Goal: Task Accomplishment & Management: Use online tool/utility

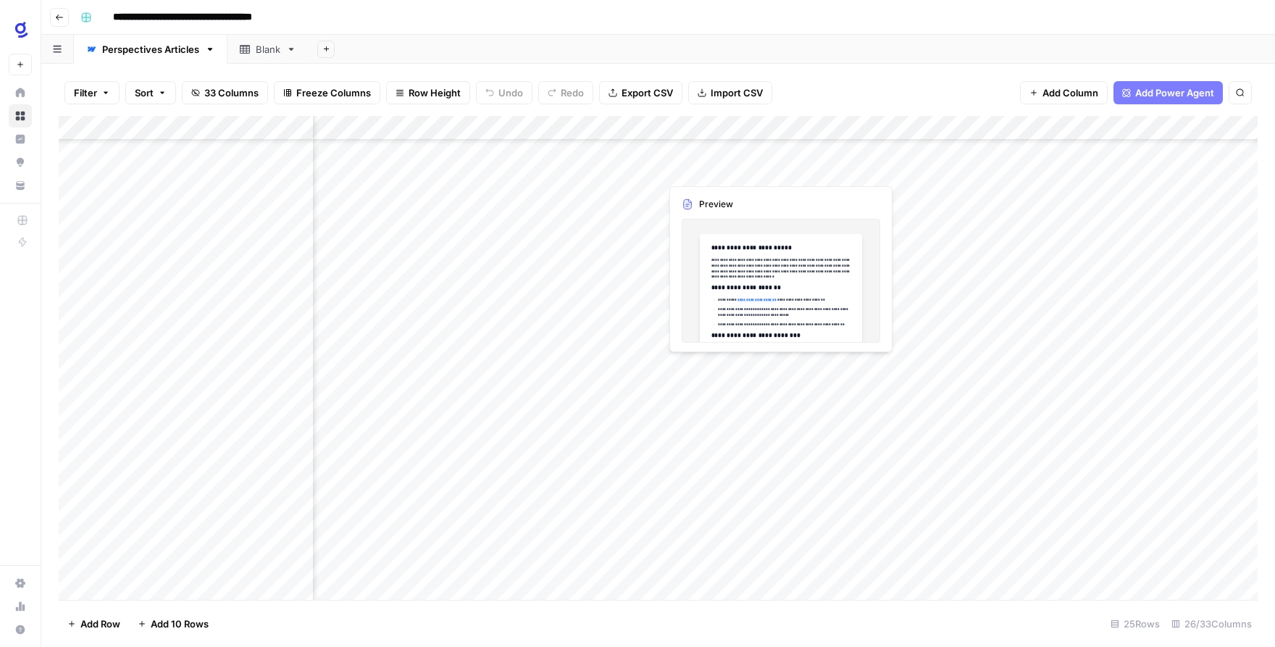
scroll to position [180, 341]
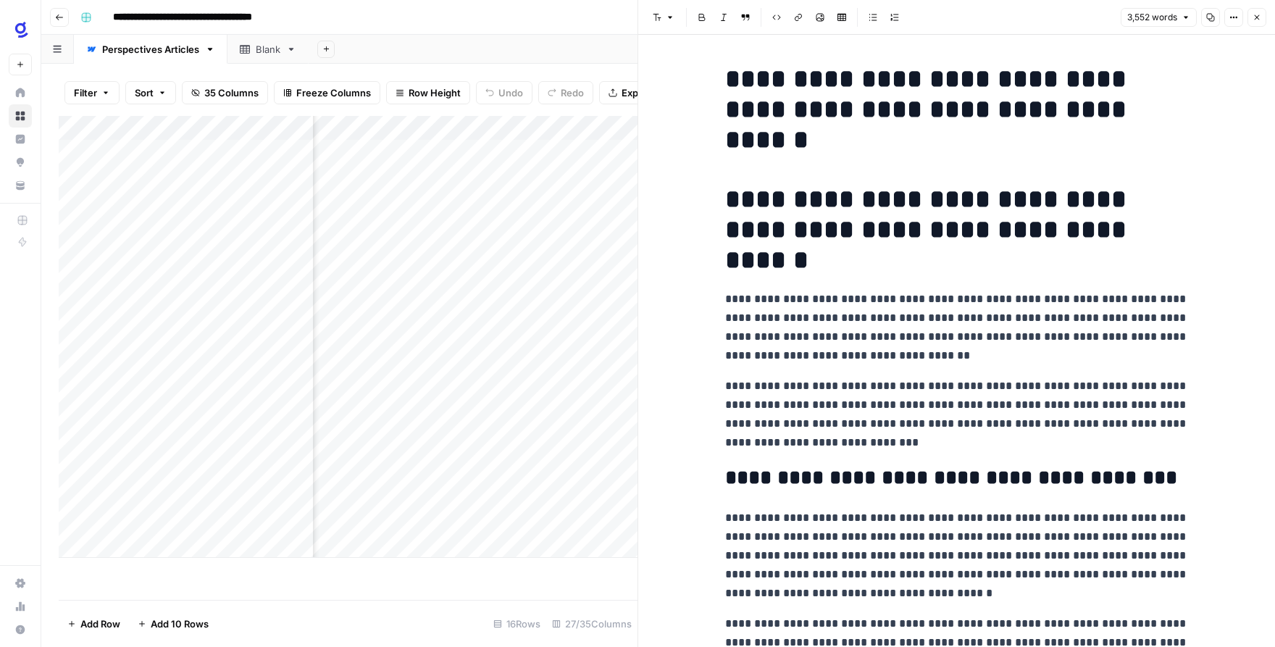
click at [1258, 22] on button "Close" at bounding box center [1257, 17] width 19 height 19
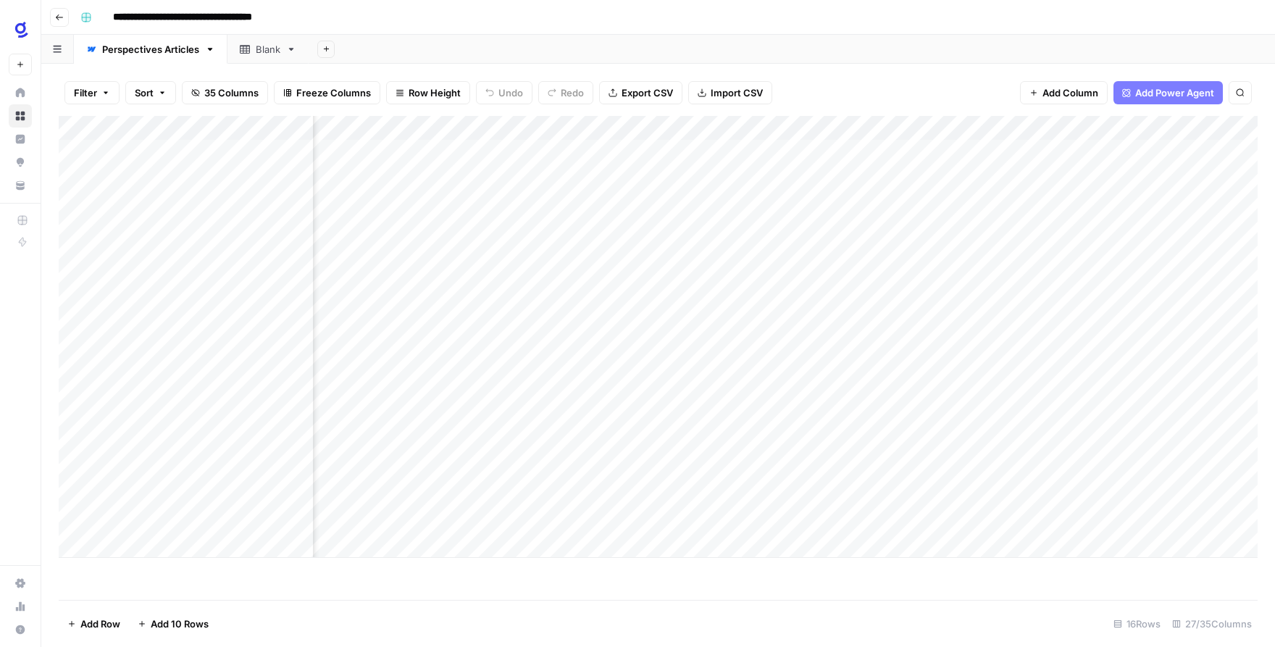
scroll to position [0, 1082]
click at [625, 398] on div "Add Column" at bounding box center [658, 337] width 1199 height 442
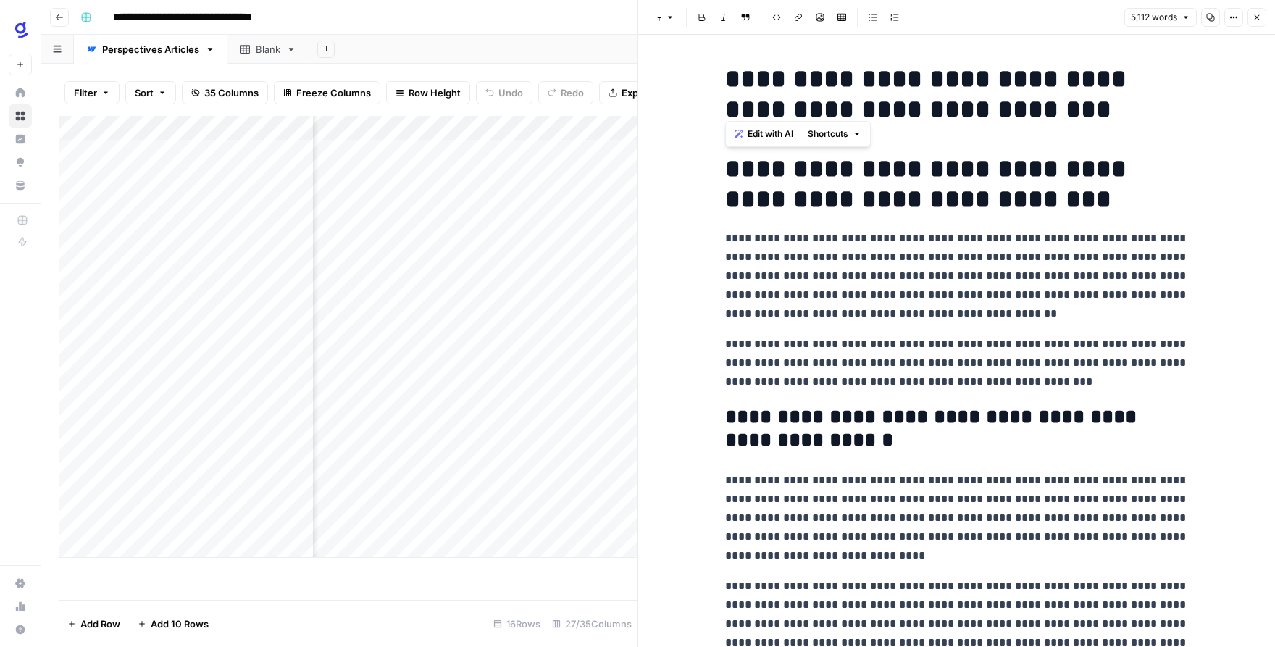
drag, startPoint x: 960, startPoint y: 314, endPoint x: 722, endPoint y: 172, distance: 276.8
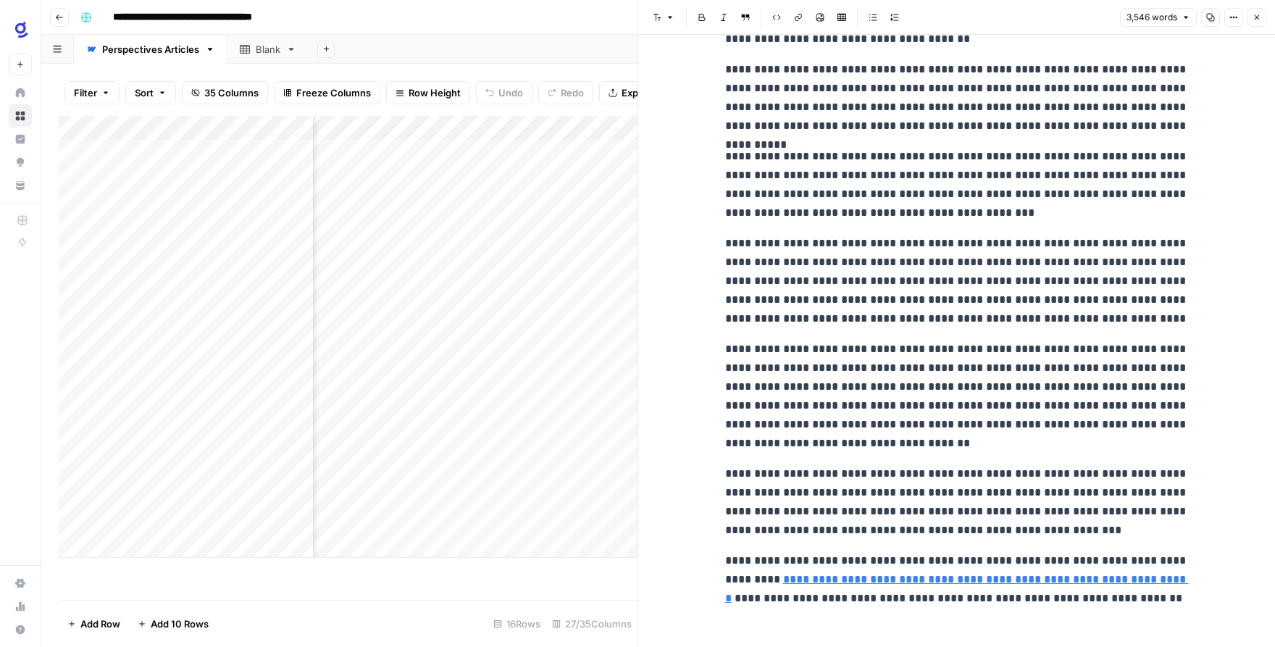
scroll to position [7528, 0]
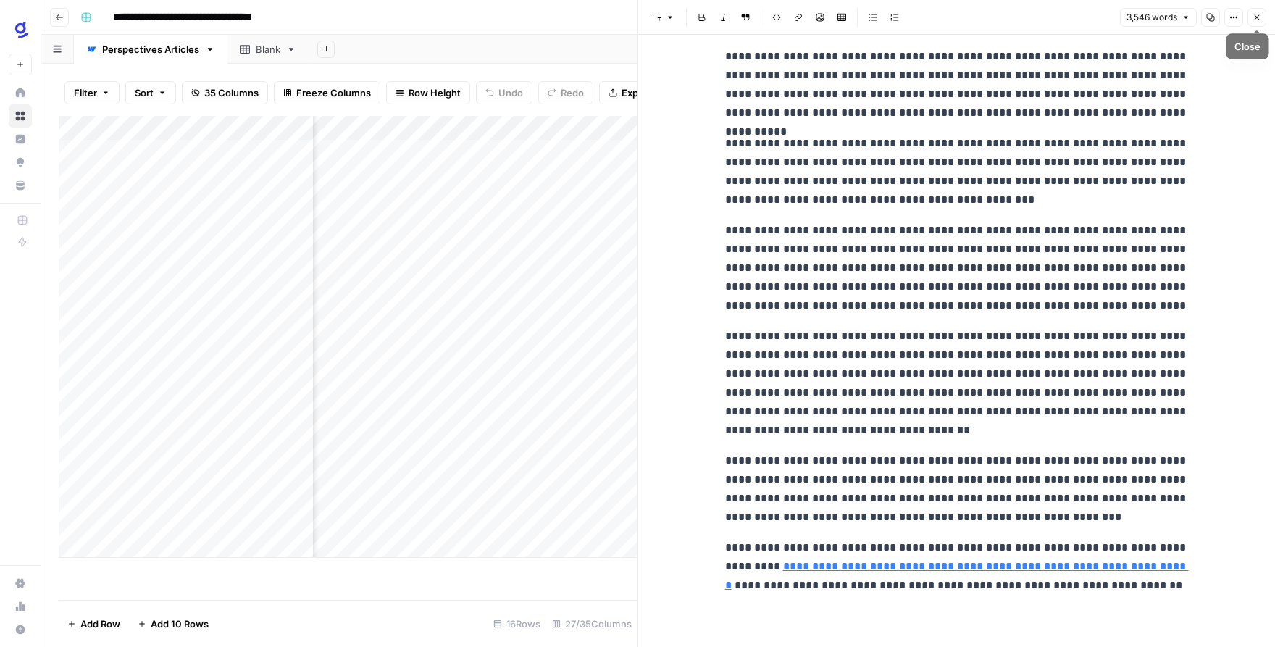
click at [1260, 19] on icon "button" at bounding box center [1257, 17] width 9 height 9
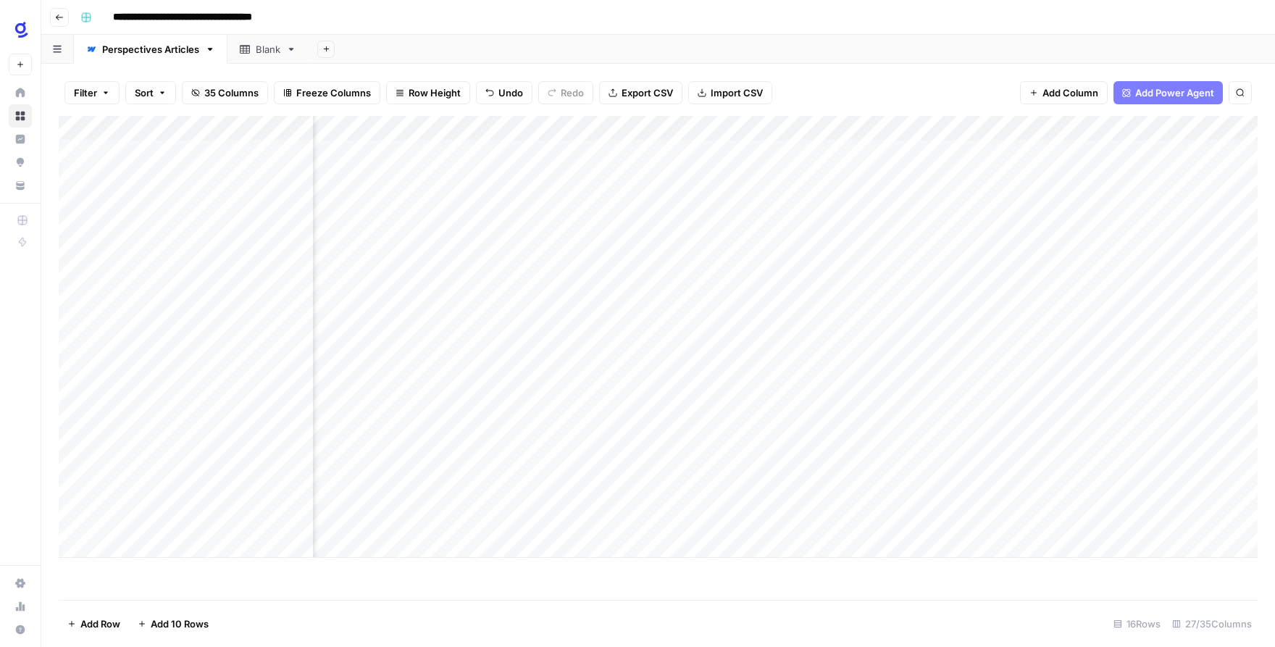
click at [767, 399] on div "Add Column" at bounding box center [658, 337] width 1199 height 442
click at [630, 424] on div "Add Column" at bounding box center [658, 337] width 1199 height 442
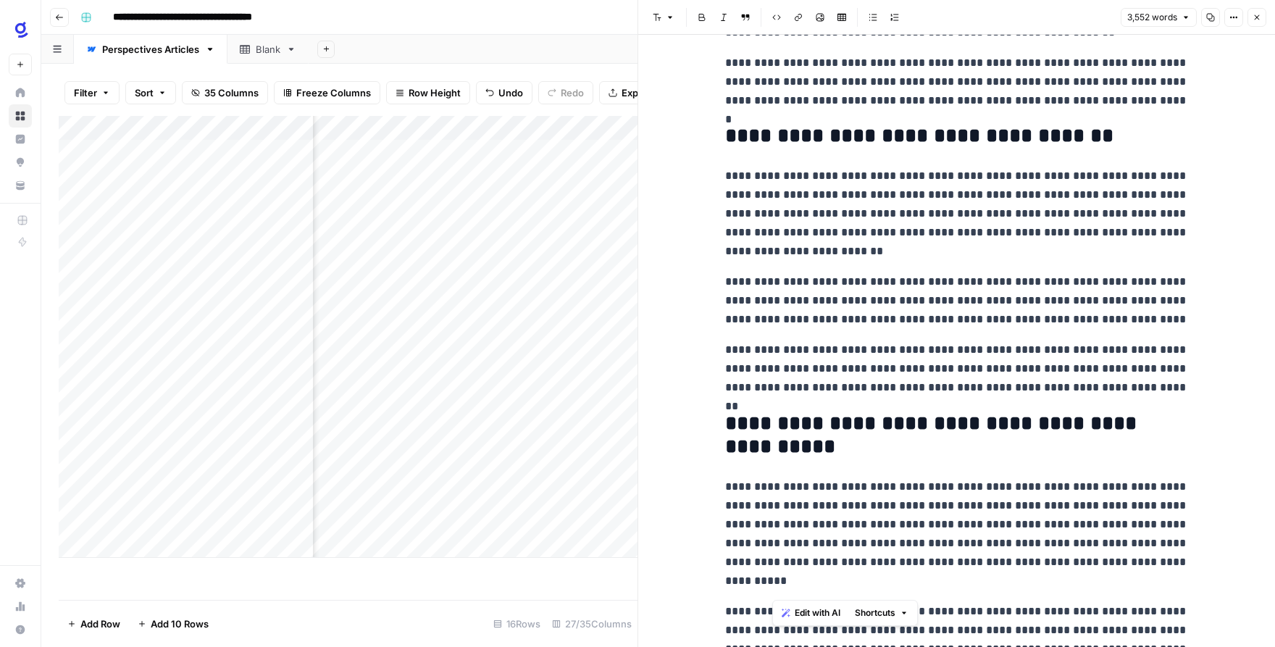
scroll to position [4043, 0]
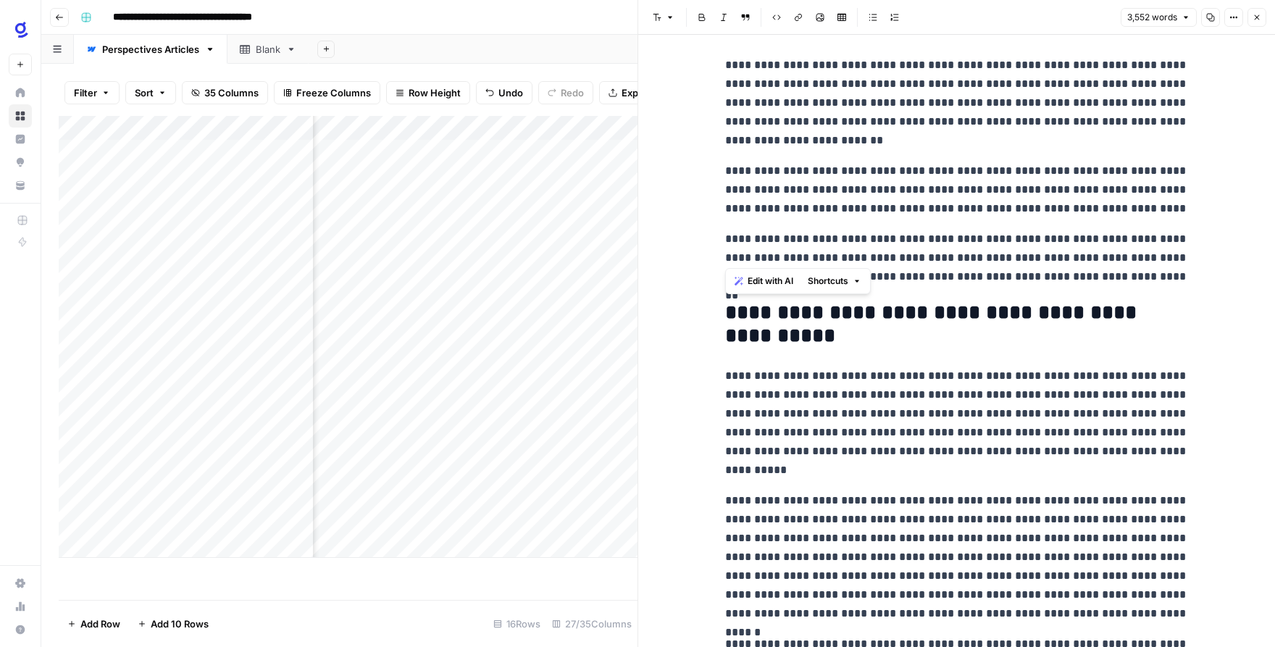
drag, startPoint x: 1195, startPoint y: 450, endPoint x: 730, endPoint y: 314, distance: 483.8
click at [730, 314] on div "**********" at bounding box center [957, 219] width 481 height 8408
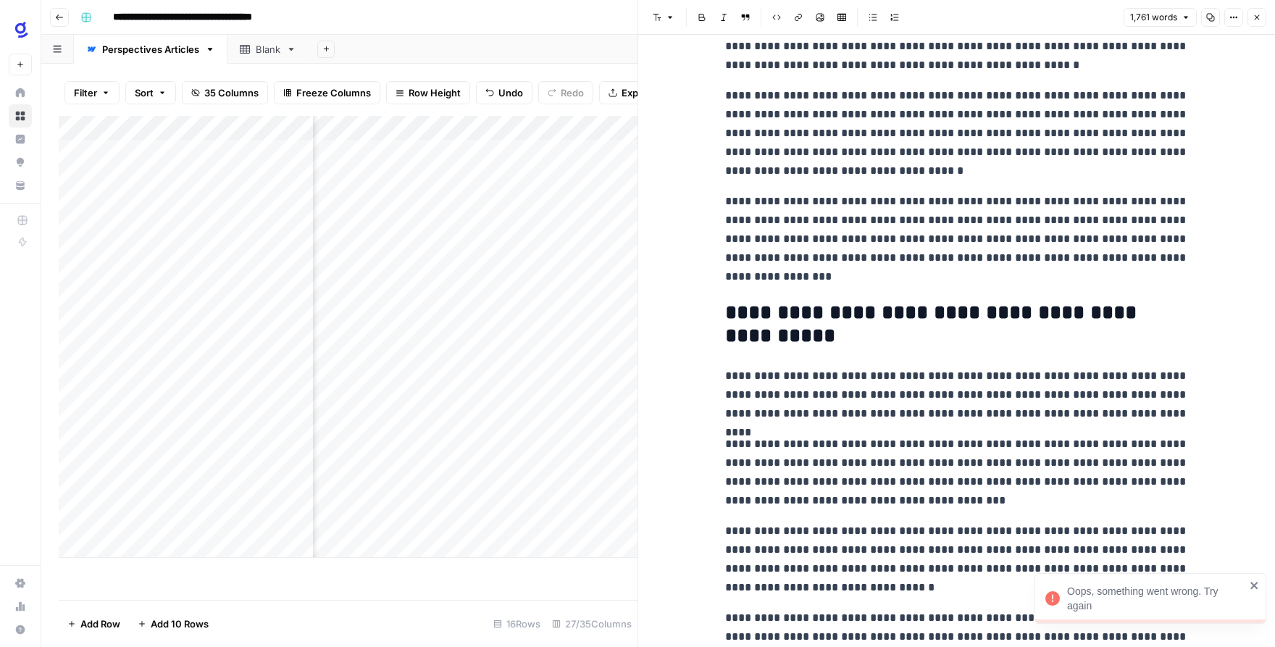
scroll to position [0, 0]
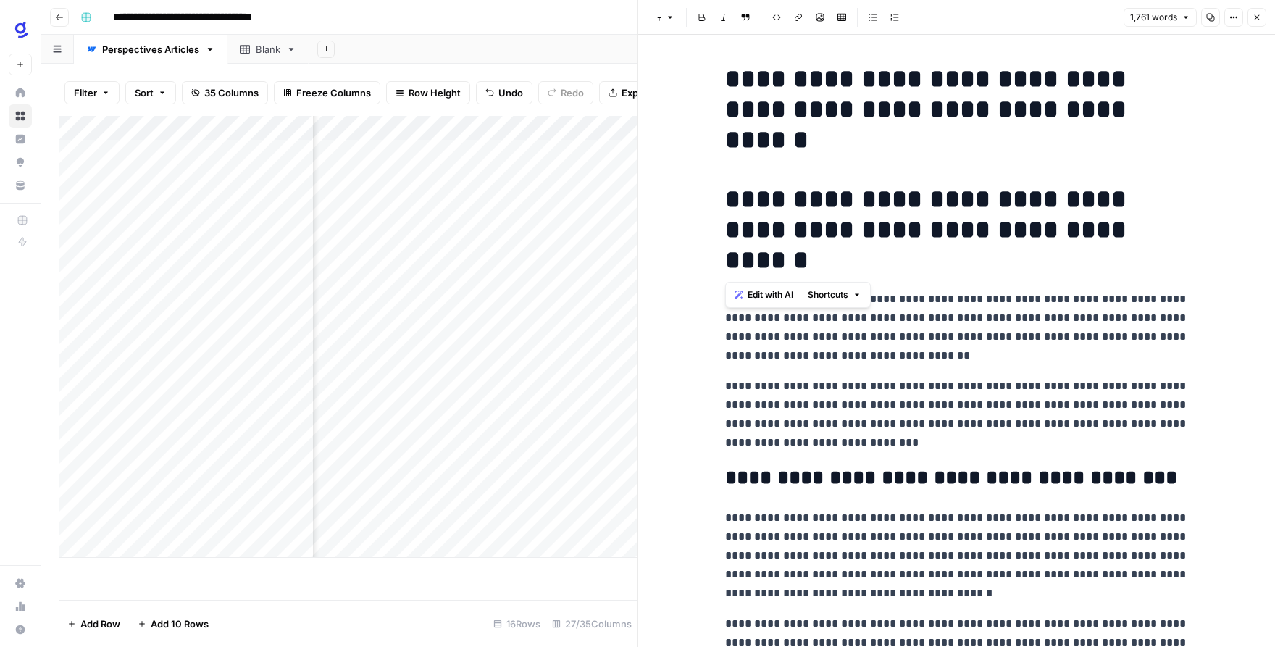
drag, startPoint x: 834, startPoint y: 267, endPoint x: 724, endPoint y: 200, distance: 129.1
click at [725, 200] on h1 "**********" at bounding box center [957, 229] width 464 height 91
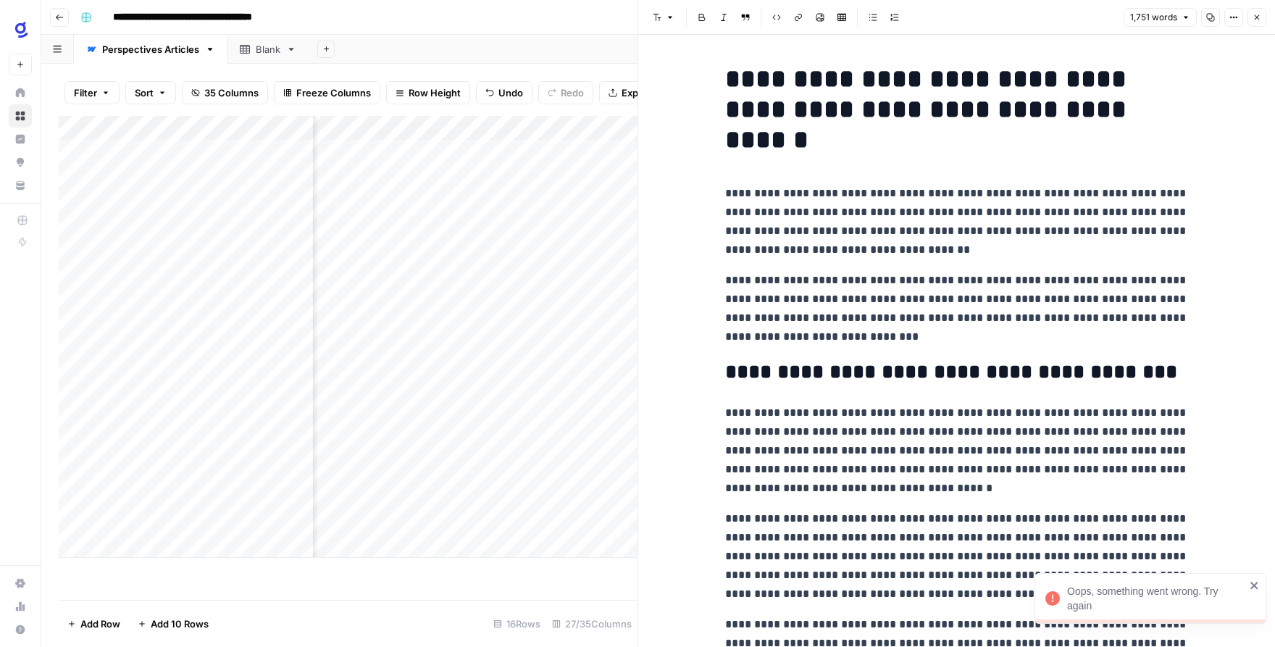
click at [1259, 17] on icon "button" at bounding box center [1257, 17] width 9 height 9
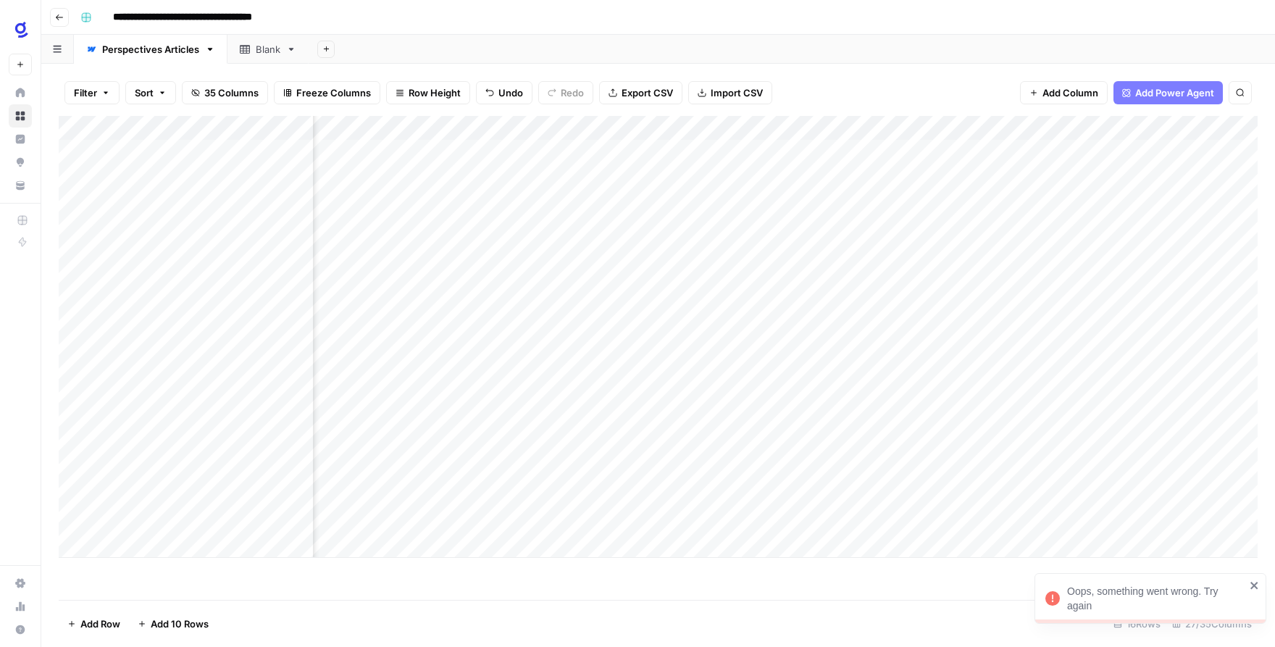
click at [611, 420] on div "Add Column" at bounding box center [658, 337] width 1199 height 442
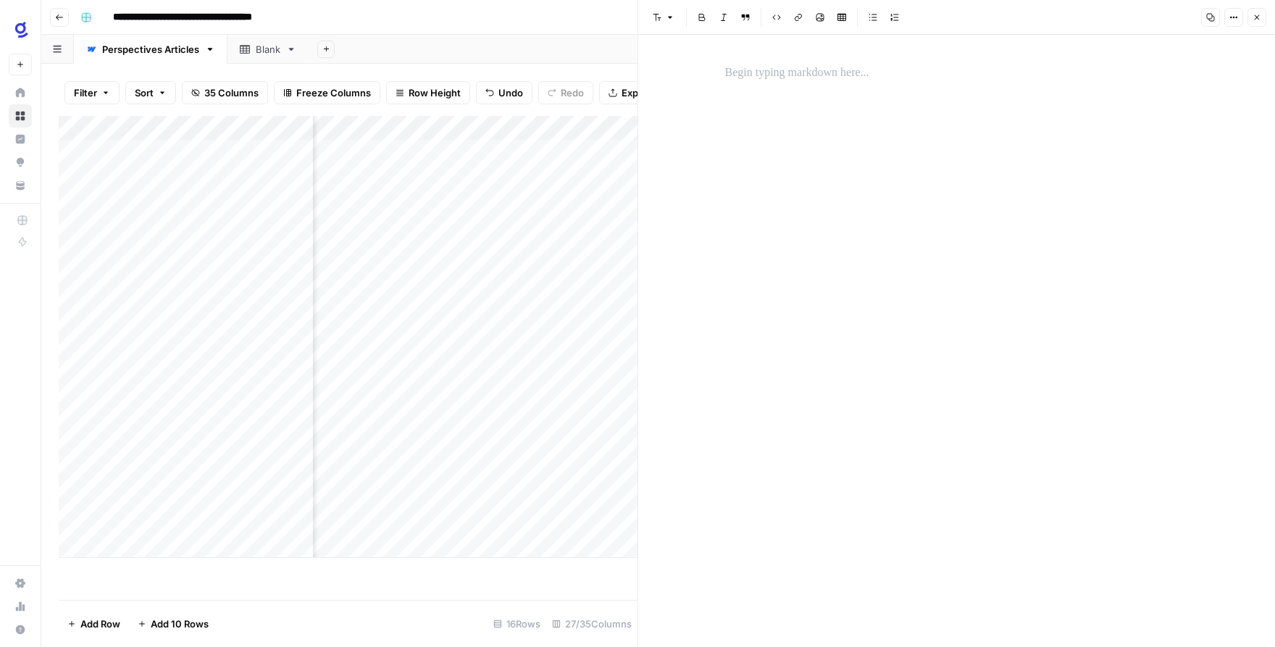
click at [534, 576] on div "Add Column" at bounding box center [348, 358] width 579 height 484
click at [1261, 18] on icon "button" at bounding box center [1257, 17] width 9 height 9
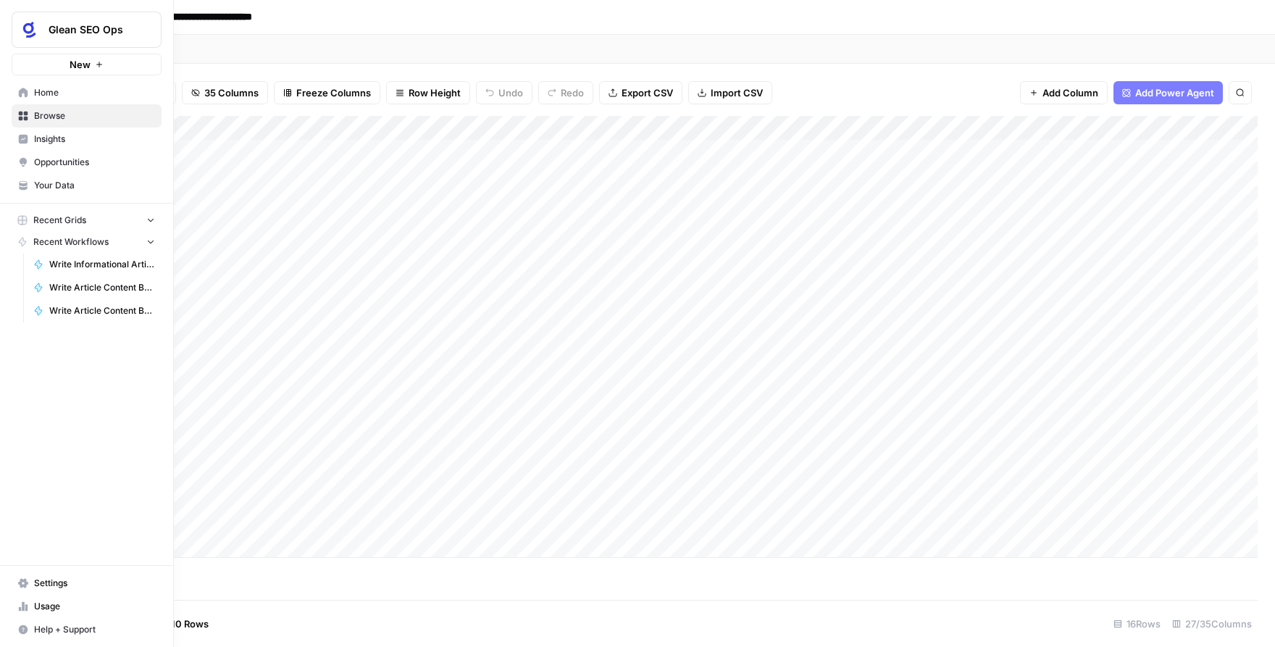
click at [35, 117] on span "Browse" at bounding box center [94, 115] width 121 height 13
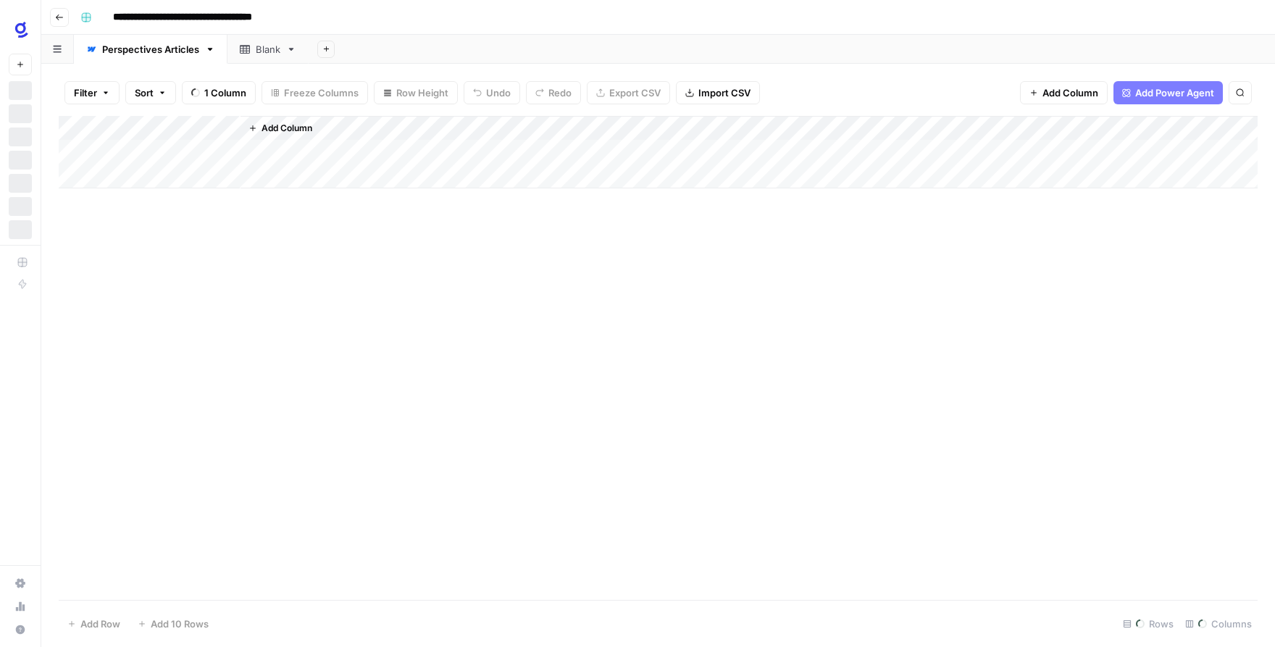
click at [472, 10] on div "**********" at bounding box center [668, 17] width 1186 height 23
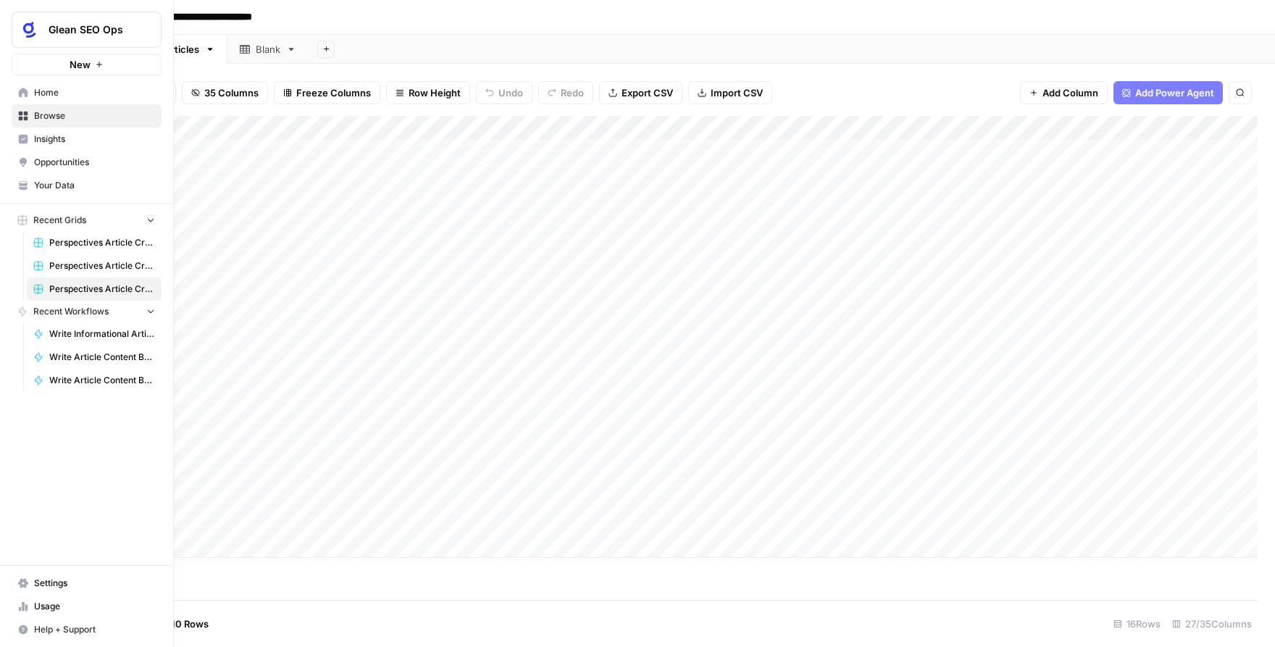
click at [61, 118] on span "Browse" at bounding box center [94, 115] width 121 height 13
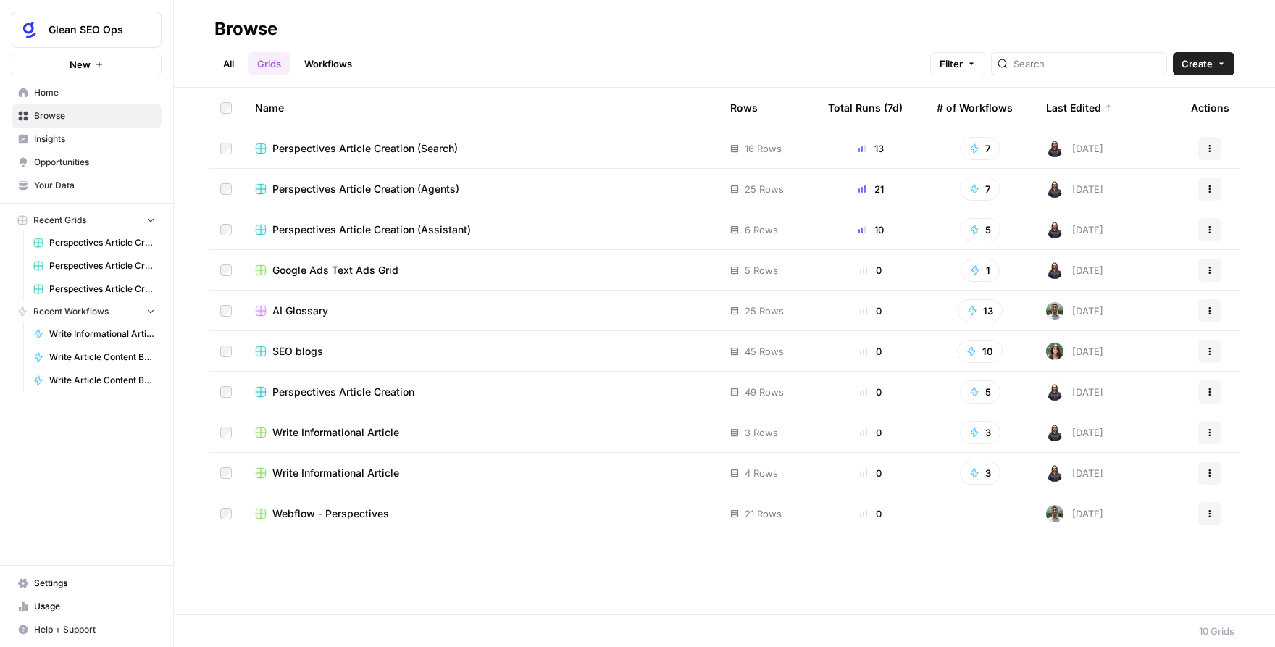
click at [428, 151] on span "Perspectives Article Creation (Search)" at bounding box center [364, 148] width 185 height 14
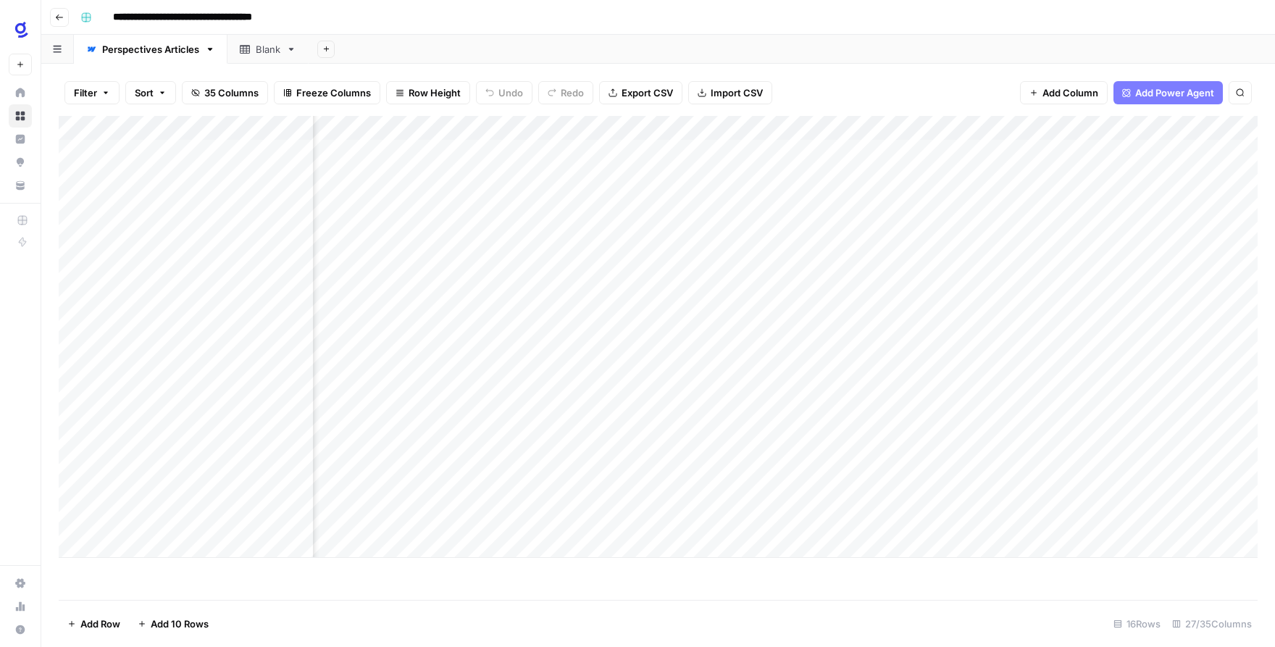
scroll to position [0, 1088]
click at [604, 421] on div "Add Column" at bounding box center [658, 337] width 1199 height 442
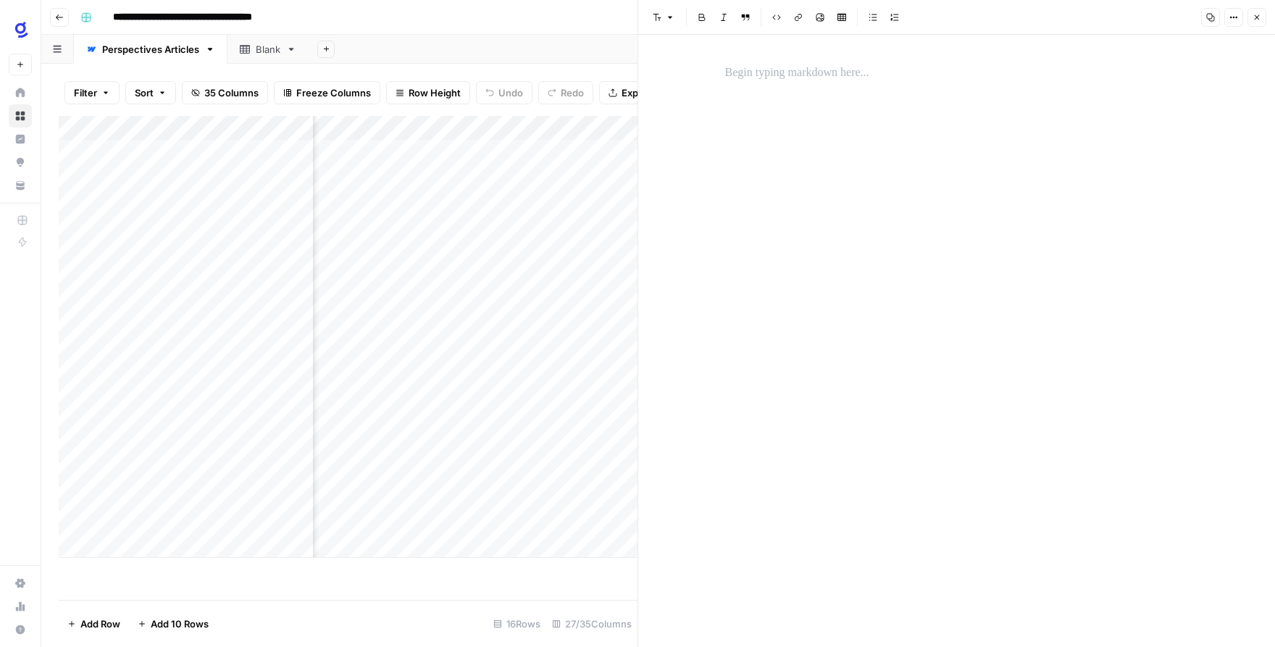
click at [1257, 19] on icon "button" at bounding box center [1257, 17] width 9 height 9
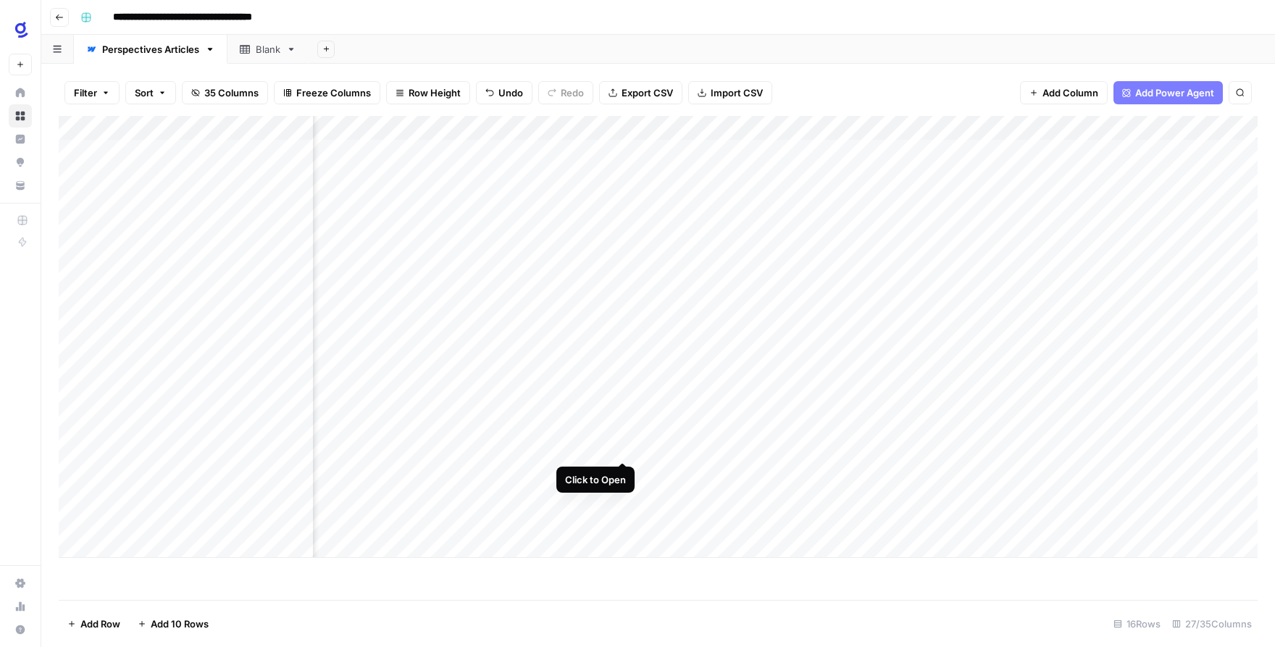
click at [621, 449] on div "Add Column" at bounding box center [658, 337] width 1199 height 442
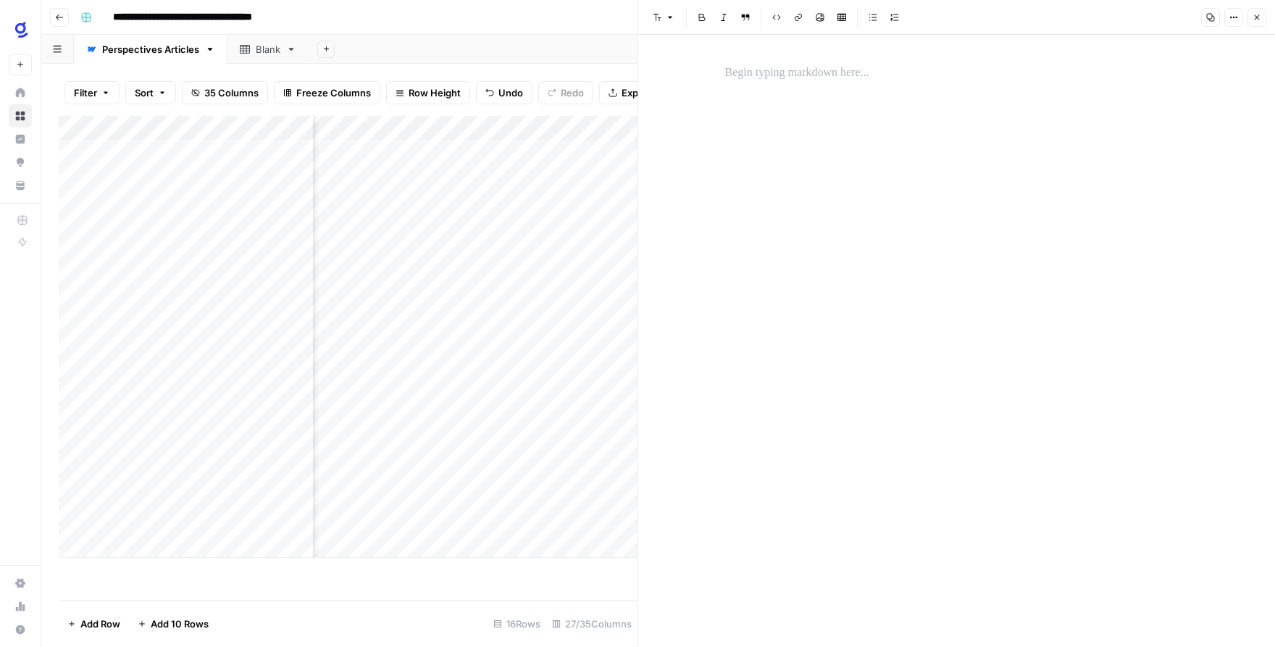
click at [1254, 15] on icon "button" at bounding box center [1257, 17] width 9 height 9
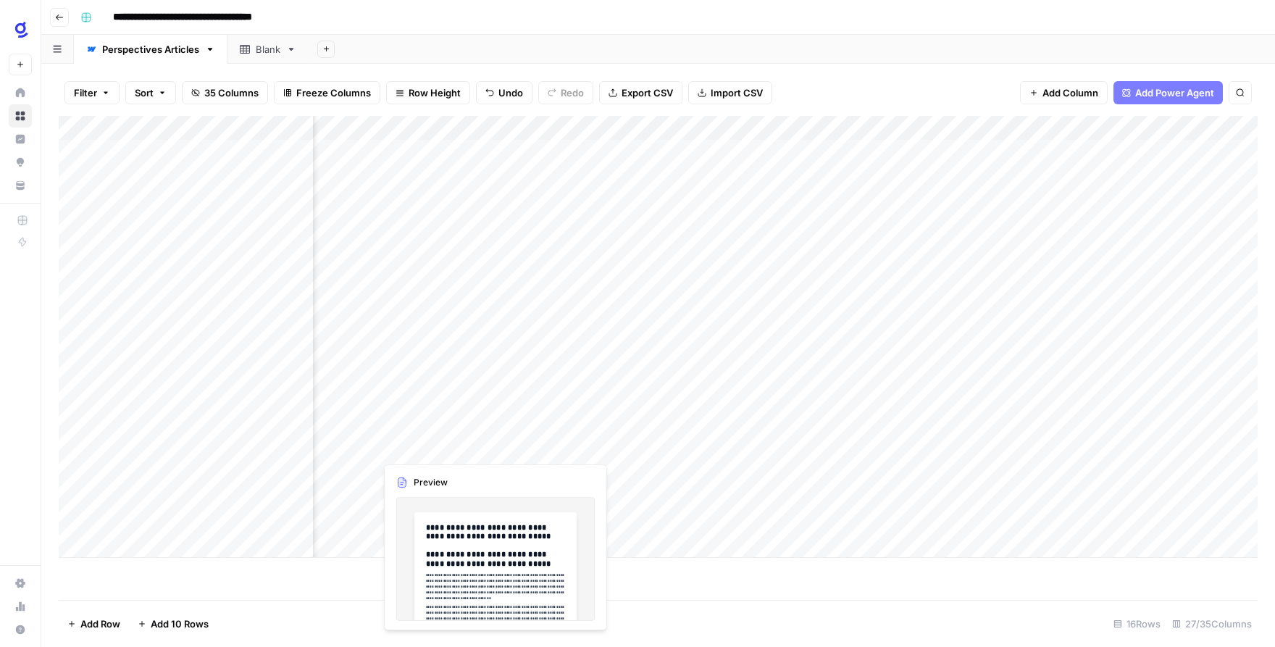
click at [488, 446] on div "Add Column" at bounding box center [658, 337] width 1199 height 442
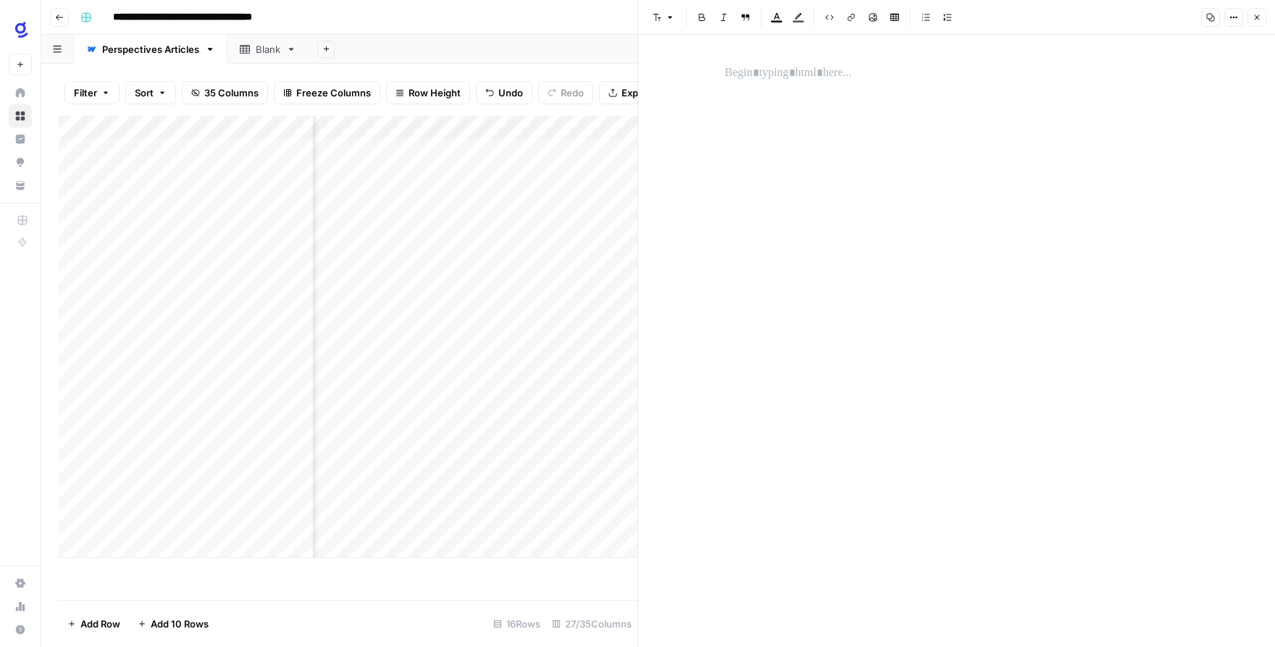
click at [1263, 17] on button "Close" at bounding box center [1257, 17] width 19 height 19
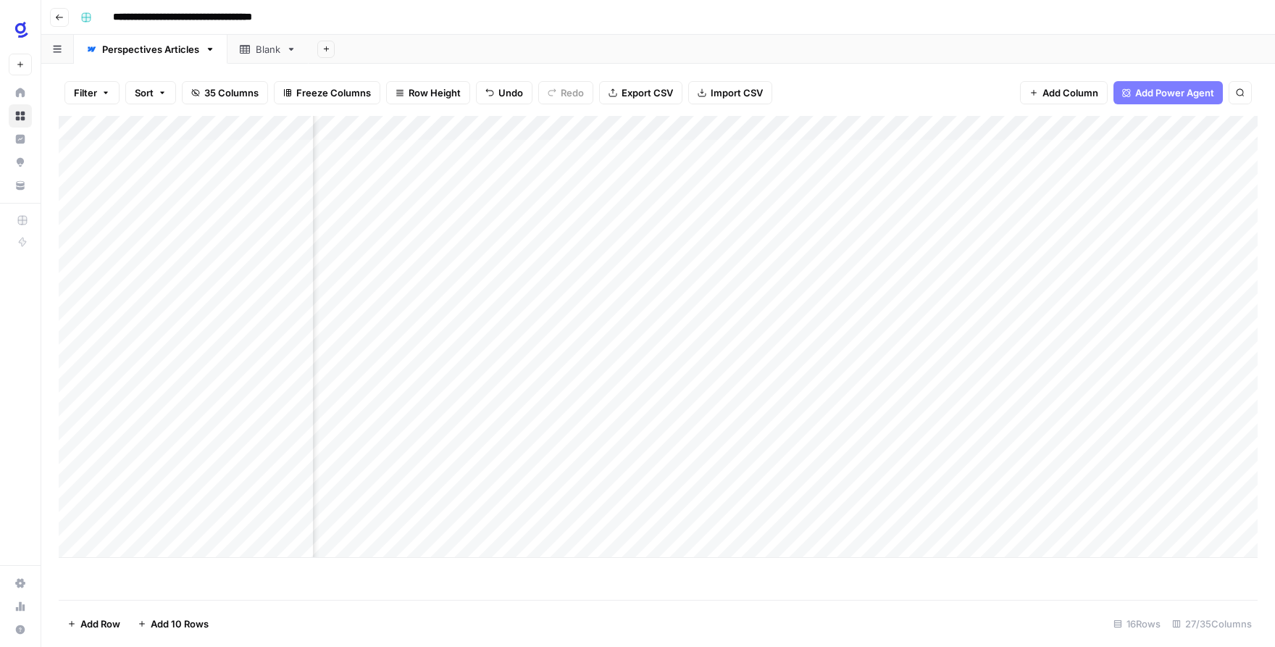
click at [601, 418] on div "Add Column" at bounding box center [658, 337] width 1199 height 442
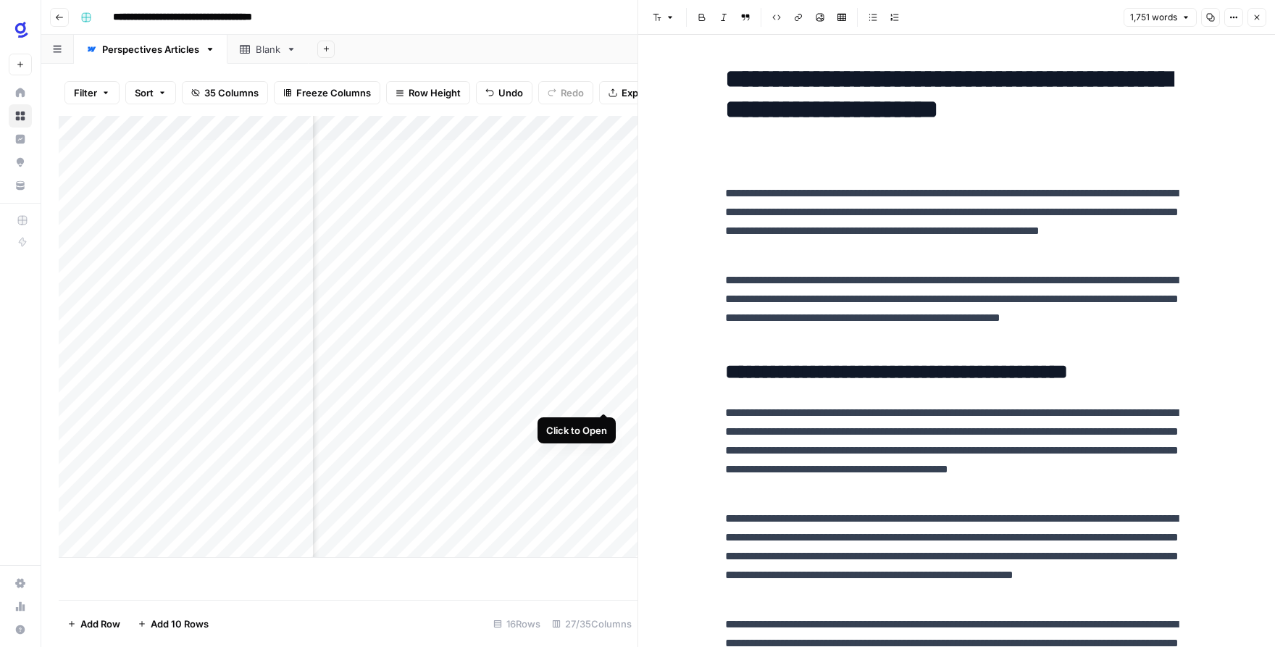
click at [599, 397] on div "Add Column" at bounding box center [348, 337] width 579 height 442
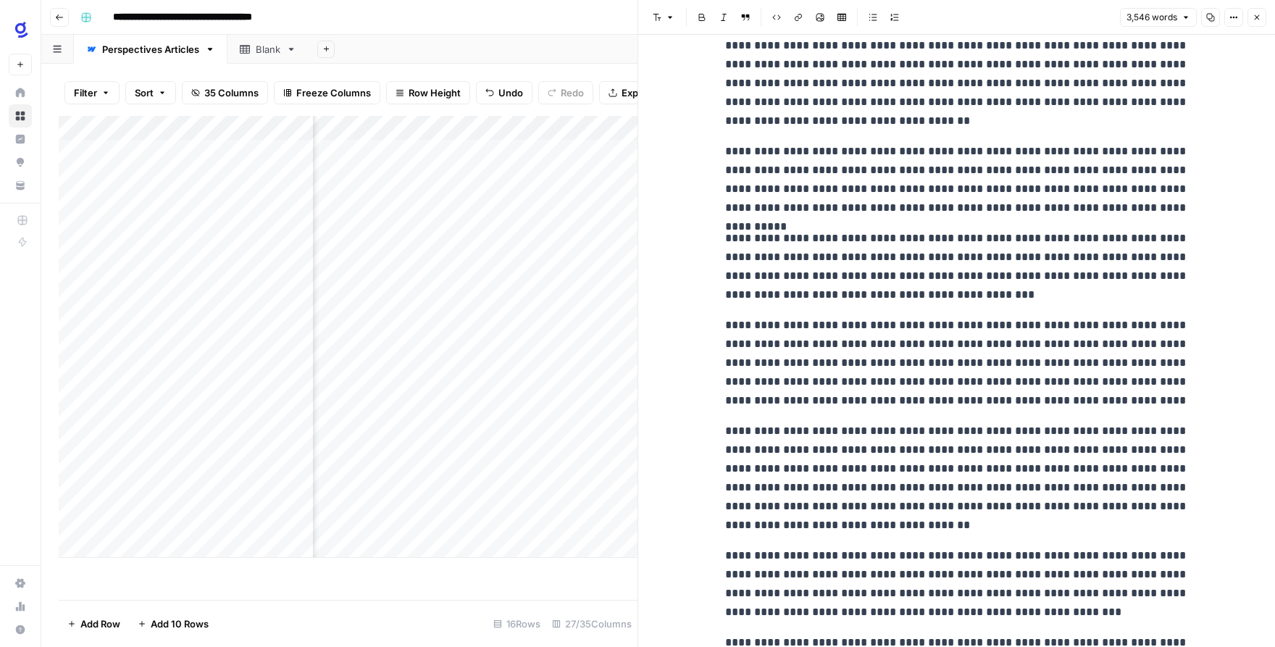
scroll to position [7528, 0]
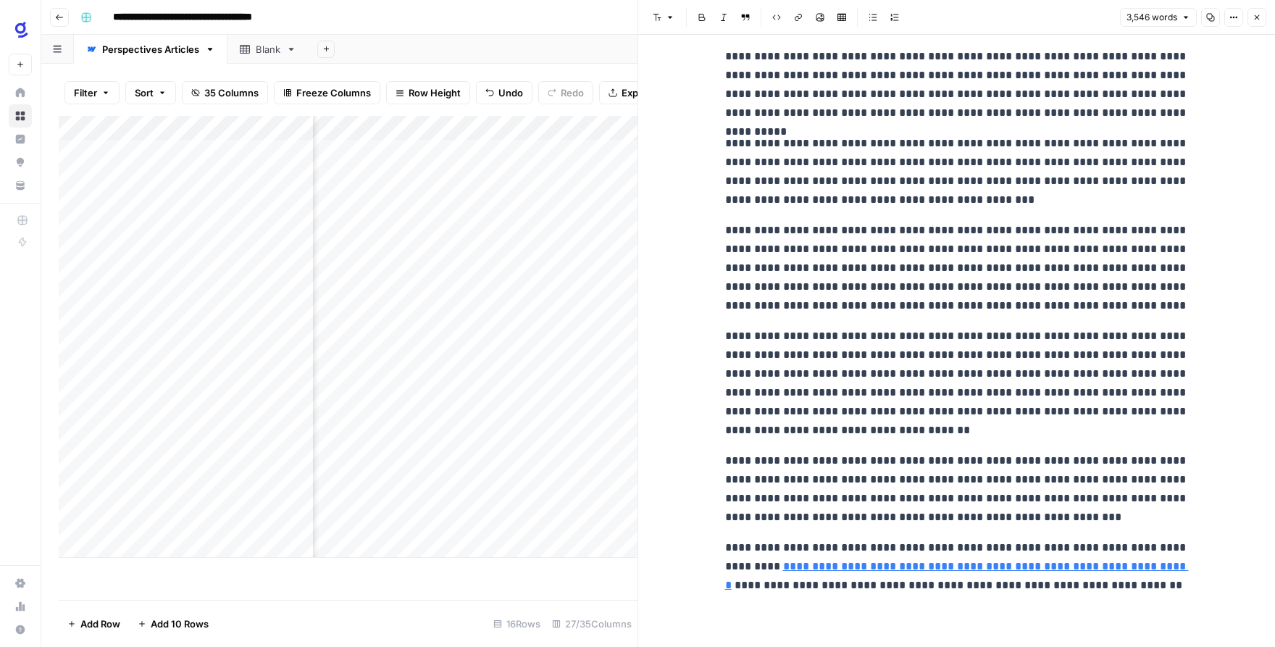
click at [1256, 20] on icon "button" at bounding box center [1257, 17] width 9 height 9
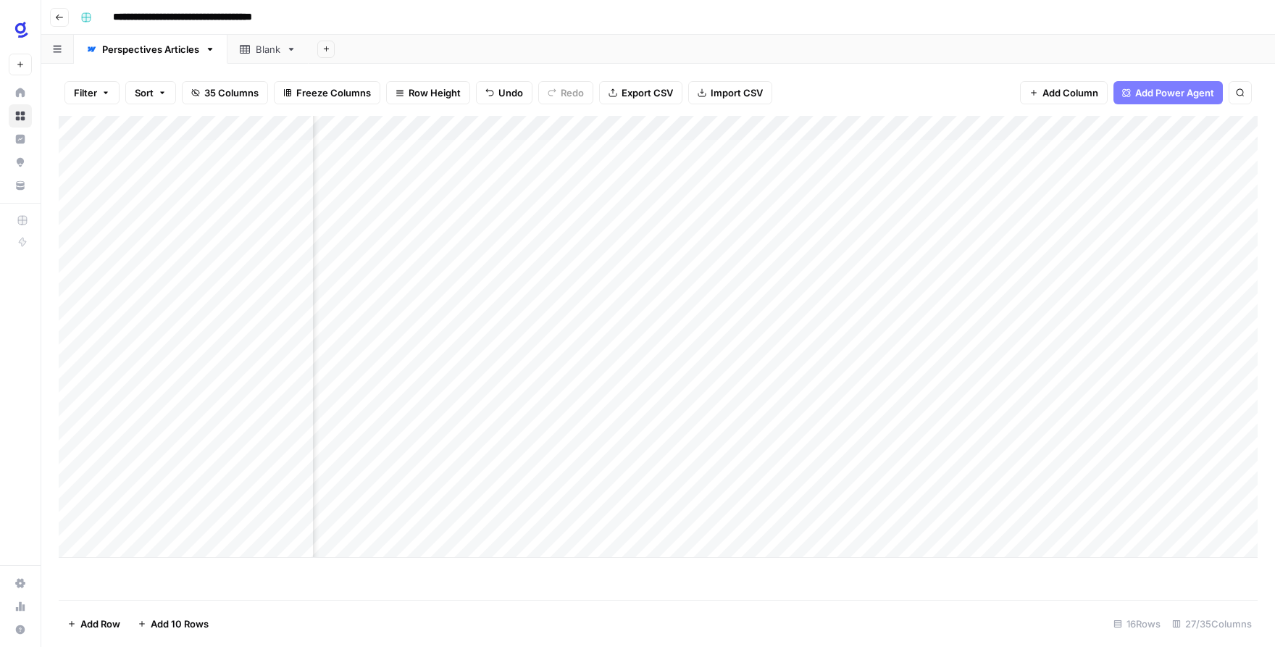
scroll to position [0, 1176]
